Goal: Transaction & Acquisition: Purchase product/service

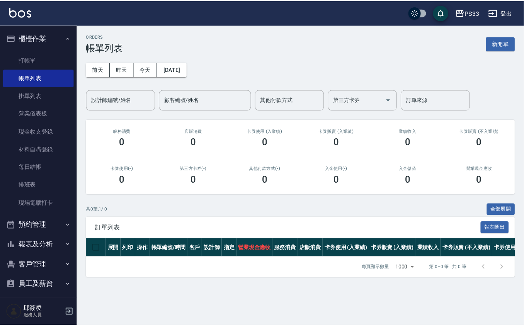
scroll to position [5, 0]
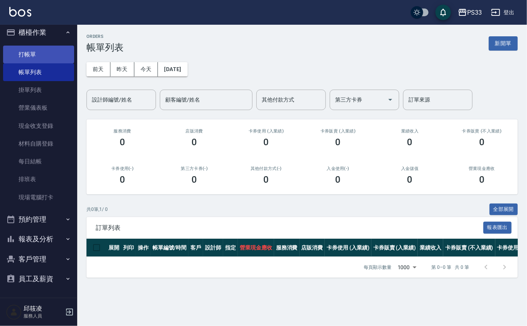
click at [53, 56] on link "打帳單" at bounding box center [38, 55] width 71 height 18
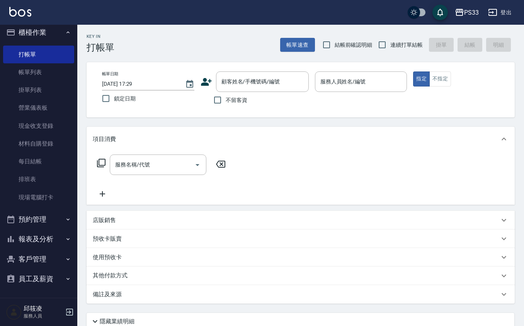
click at [100, 194] on icon at bounding box center [102, 193] width 5 height 5
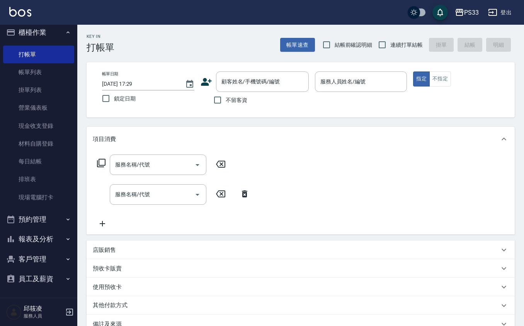
click at [113, 245] on div "店販銷售" at bounding box center [300, 250] width 428 height 19
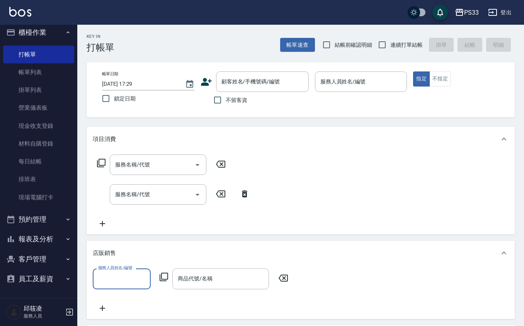
click at [166, 275] on icon at bounding box center [163, 276] width 9 height 9
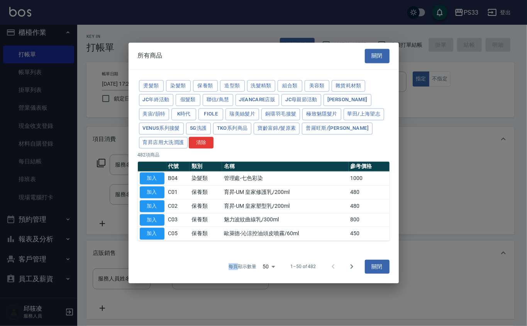
click at [166, 275] on div "每頁顯示數量 50 50 1–50 of 482 關閉" at bounding box center [264, 266] width 270 height 33
click at [166, 275] on div "每頁顯示數量 50 50 第 1–50 筆 共 482 筆 關閉" at bounding box center [264, 266] width 270 height 33
click at [211, 83] on button "保養類" at bounding box center [205, 86] width 25 height 12
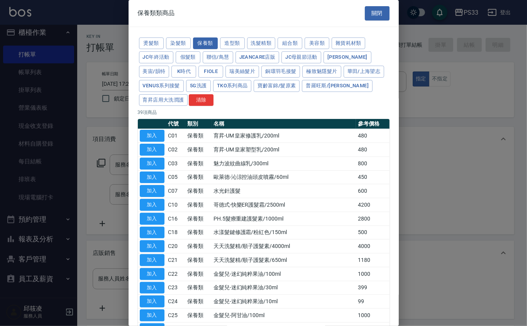
click at [386, 17] on div "保養類類商品 關閉" at bounding box center [264, 13] width 270 height 27
drag, startPoint x: 386, startPoint y: 17, endPoint x: 364, endPoint y: 8, distance: 24.3
click at [374, 16] on div "保養類類商品 關閉" at bounding box center [264, 13] width 270 height 27
drag, startPoint x: 364, startPoint y: 8, endPoint x: 359, endPoint y: 15, distance: 8.4
click at [360, 15] on div "保養類類商品 關閉" at bounding box center [264, 13] width 270 height 27
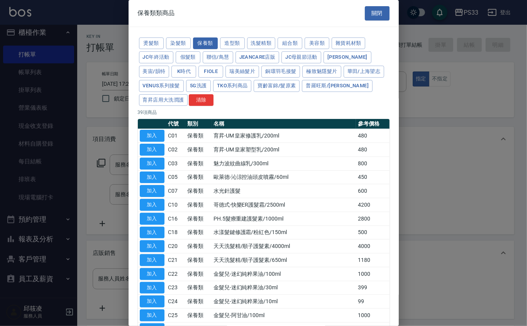
click at [365, 16] on button "關閉" at bounding box center [377, 13] width 25 height 14
